Goal: Find specific page/section

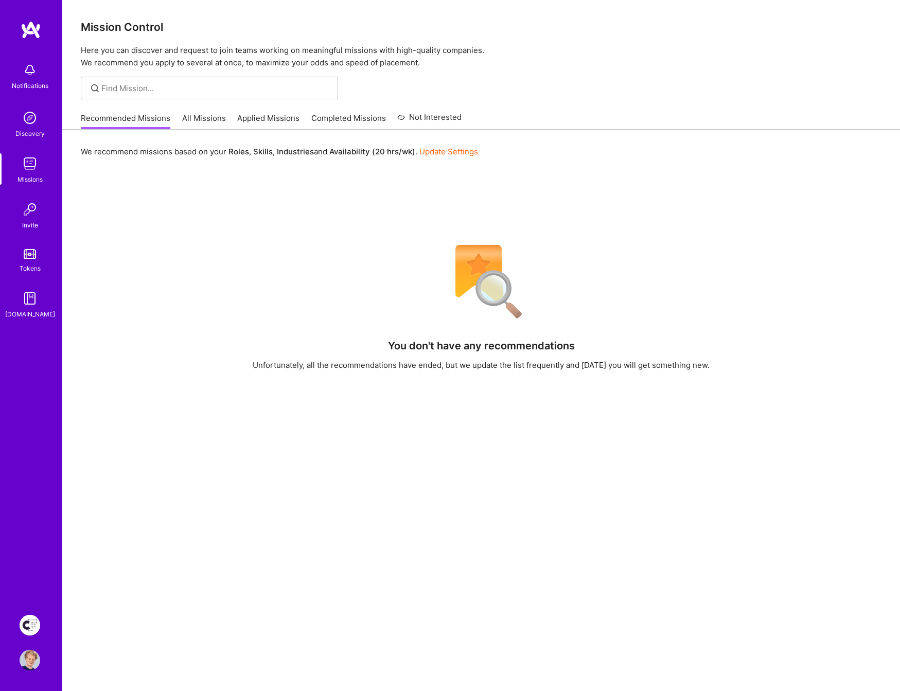
click at [30, 618] on img at bounding box center [30, 625] width 21 height 21
